Goal: Contribute content: Add original content to the website for others to see

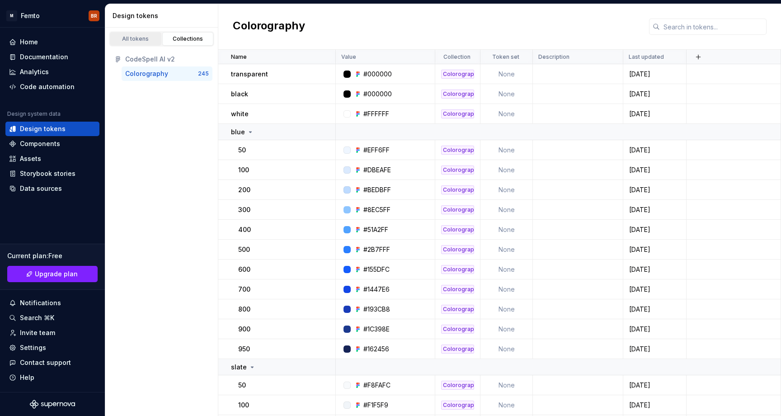
click at [146, 41] on div "All tokens" at bounding box center [135, 38] width 45 height 7
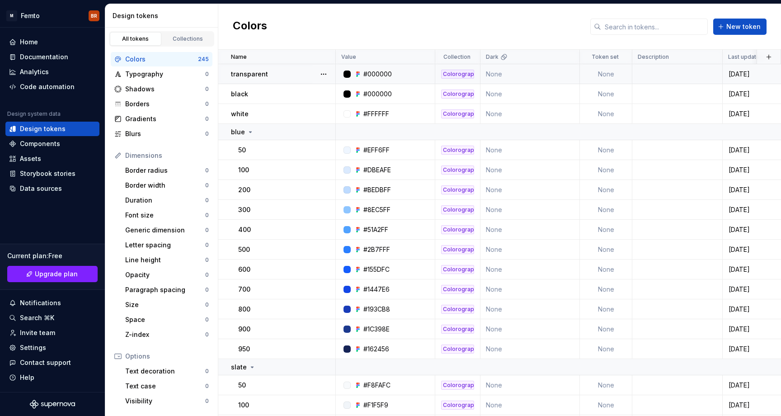
click at [374, 75] on div "#000000" at bounding box center [377, 74] width 28 height 9
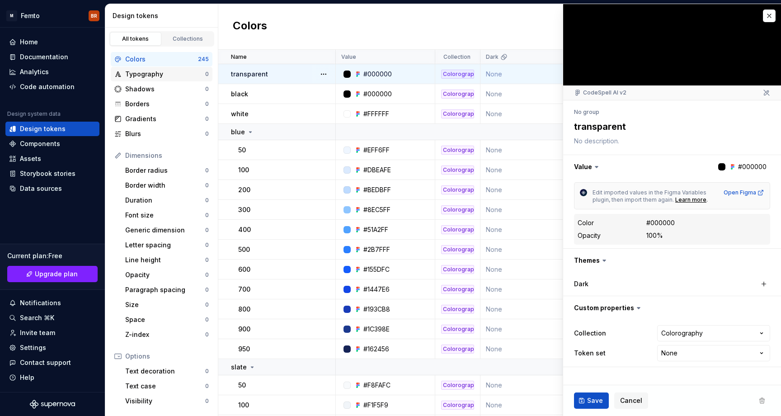
click at [162, 74] on div "Typography" at bounding box center [165, 74] width 80 height 9
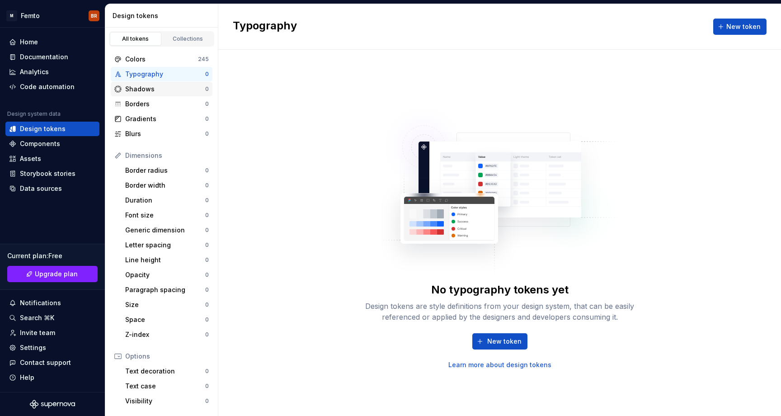
click at [149, 94] on div "Shadows 0" at bounding box center [162, 89] width 102 height 14
click at [151, 108] on div "Borders" at bounding box center [165, 103] width 80 height 9
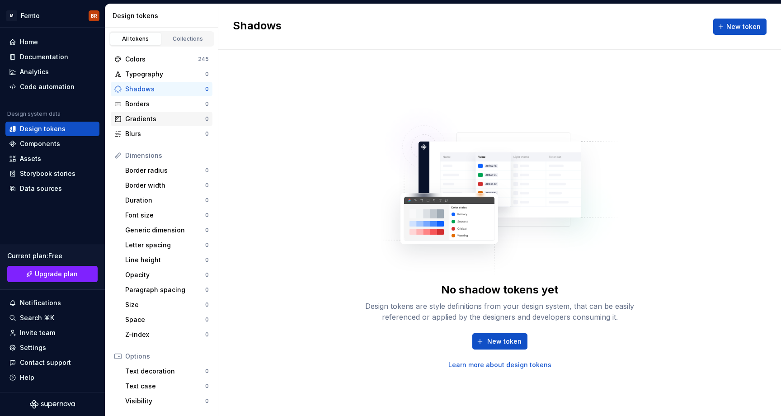
click at [153, 123] on div "Gradients 0" at bounding box center [162, 119] width 102 height 14
click at [137, 59] on div "Colors" at bounding box center [161, 59] width 73 height 9
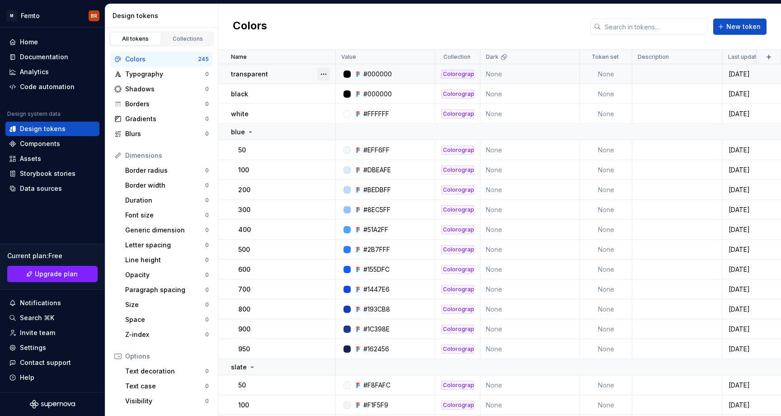
click at [320, 74] on button "button" at bounding box center [323, 74] width 13 height 13
click at [425, 32] on html "M Femto BR Home Documentation Analytics Code automation Design system data Desi…" at bounding box center [390, 208] width 781 height 416
click at [685, 69] on td at bounding box center [677, 74] width 90 height 20
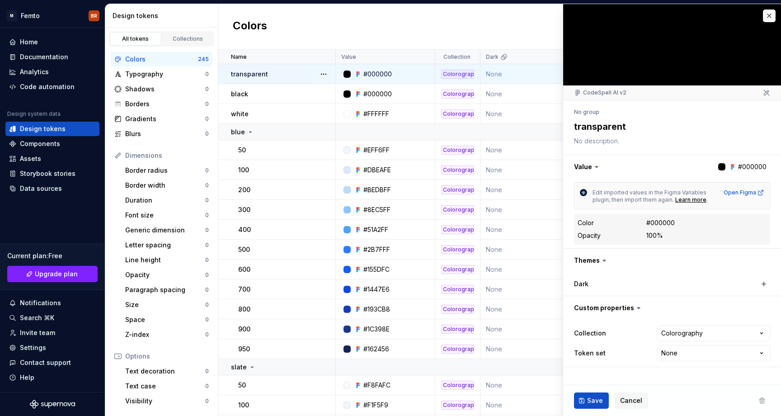
click at [497, 34] on div "Colors New token" at bounding box center [499, 27] width 563 height 46
type textarea "*"
